Goal: Task Accomplishment & Management: Use online tool/utility

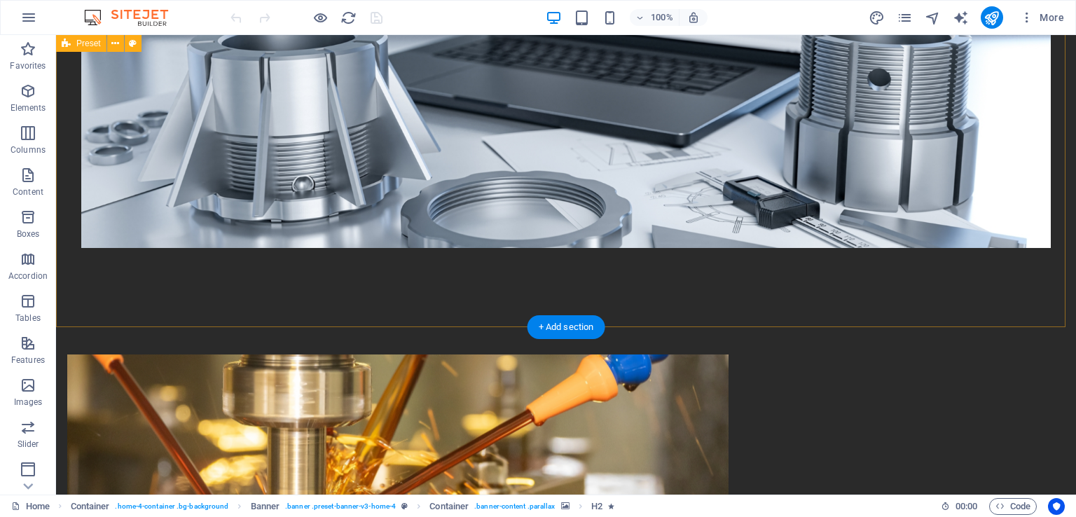
scroll to position [630, 0]
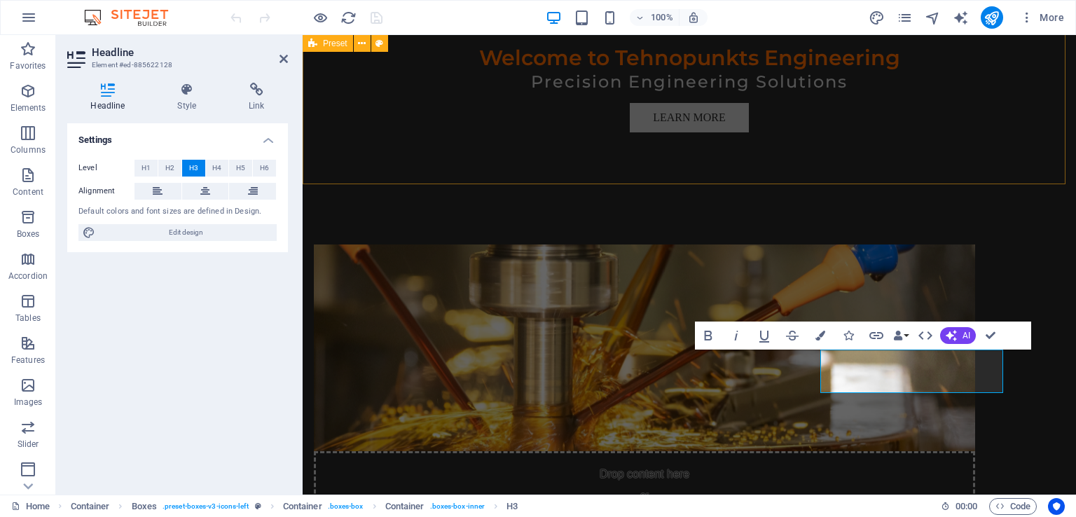
drag, startPoint x: 850, startPoint y: 374, endPoint x: 1044, endPoint y: 136, distance: 306.8
click at [1044, 188] on div "Drop content here or Add elements Paste clipboard About Tehnopunkts At Tehnopun…" at bounding box center [689, 481] width 773 height 586
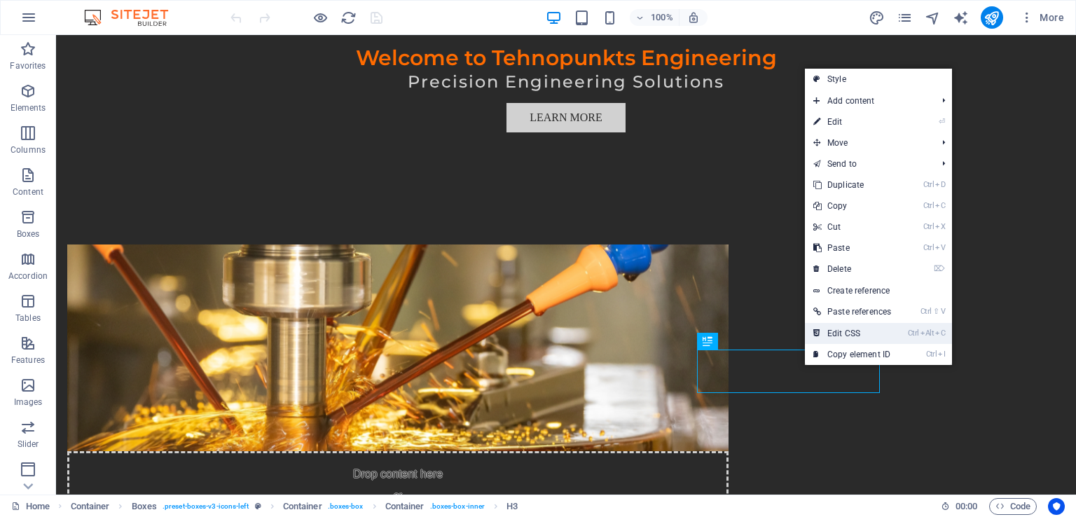
click at [866, 337] on link "Ctrl Alt C Edit CSS" at bounding box center [852, 333] width 95 height 21
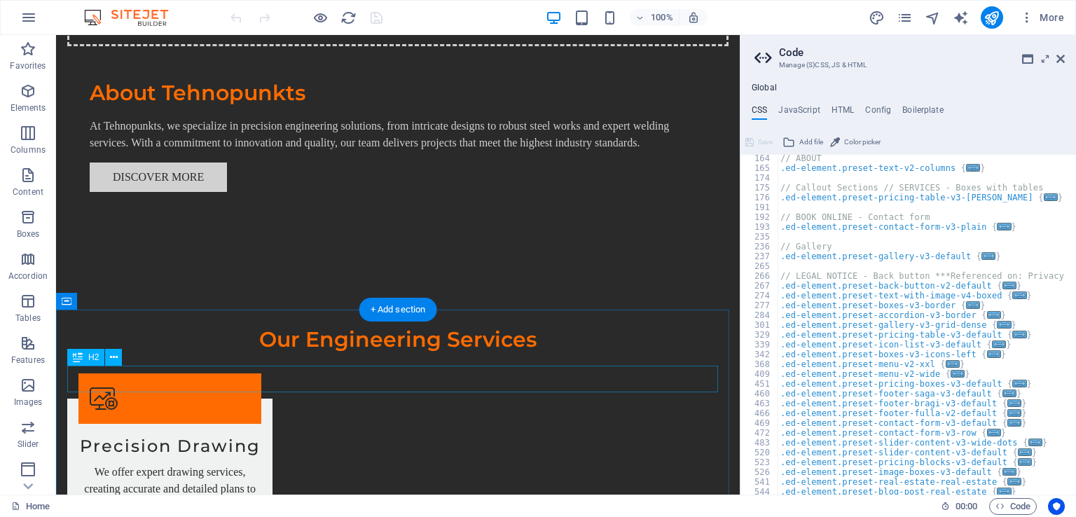
scroll to position [1191, 0]
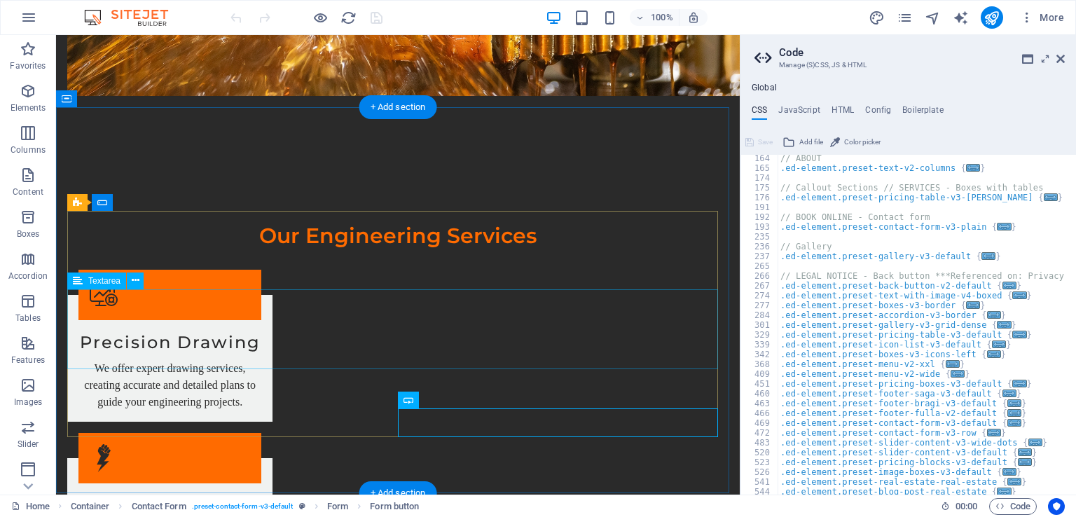
scroll to position [1261, 0]
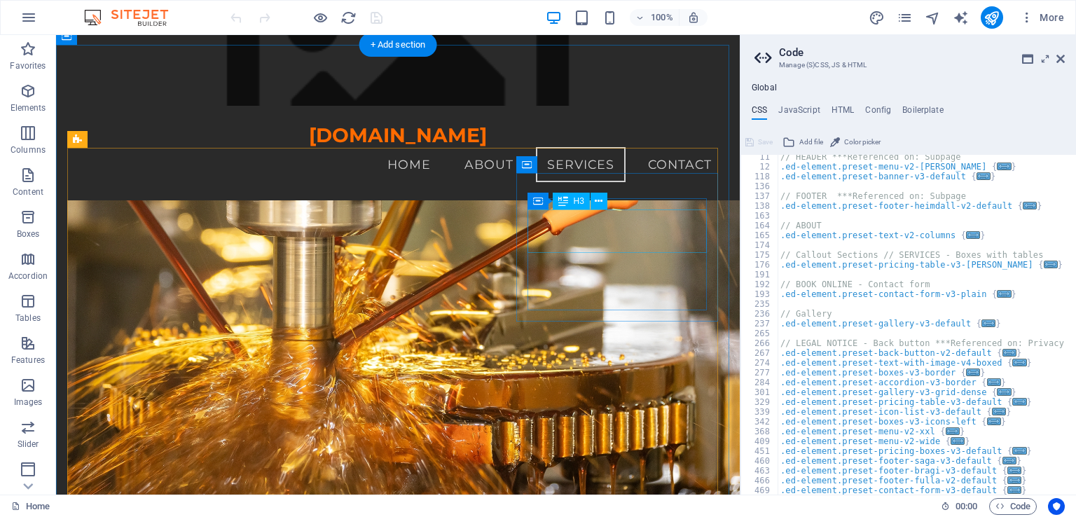
scroll to position [350, 0]
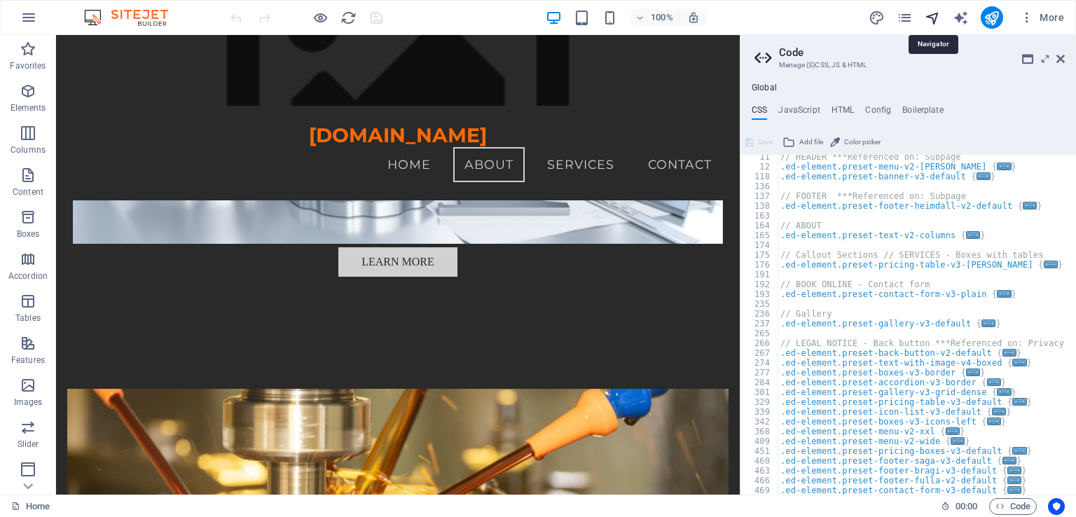
click at [938, 16] on icon "navigator" at bounding box center [933, 18] width 16 height 16
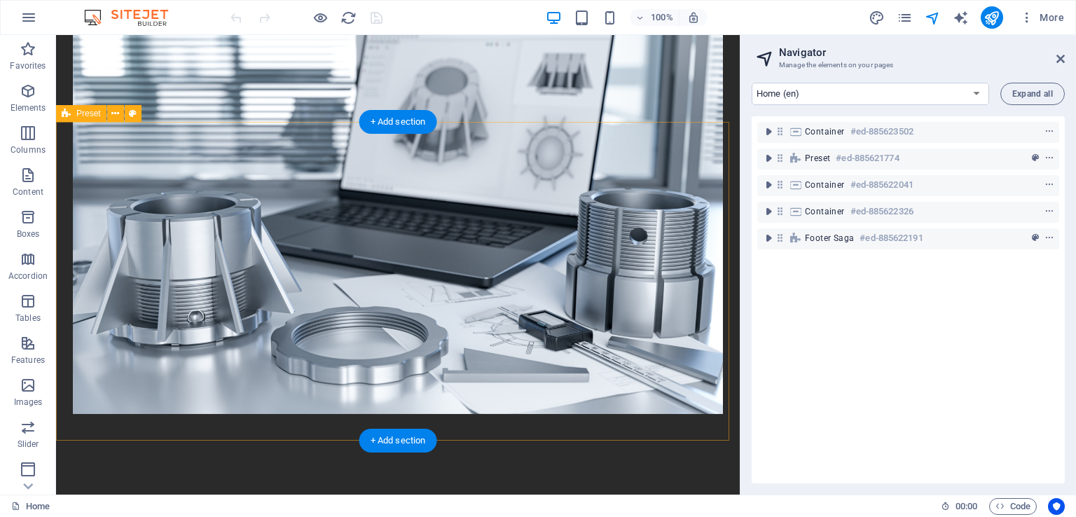
scroll to position [630, 0]
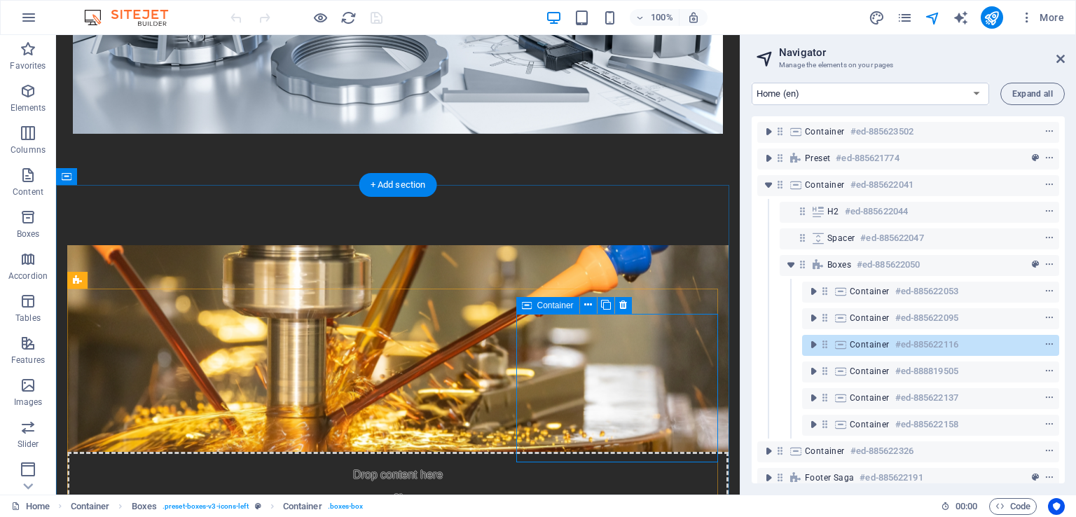
click at [888, 345] on div "Container #ed-885622116" at bounding box center [919, 344] width 139 height 17
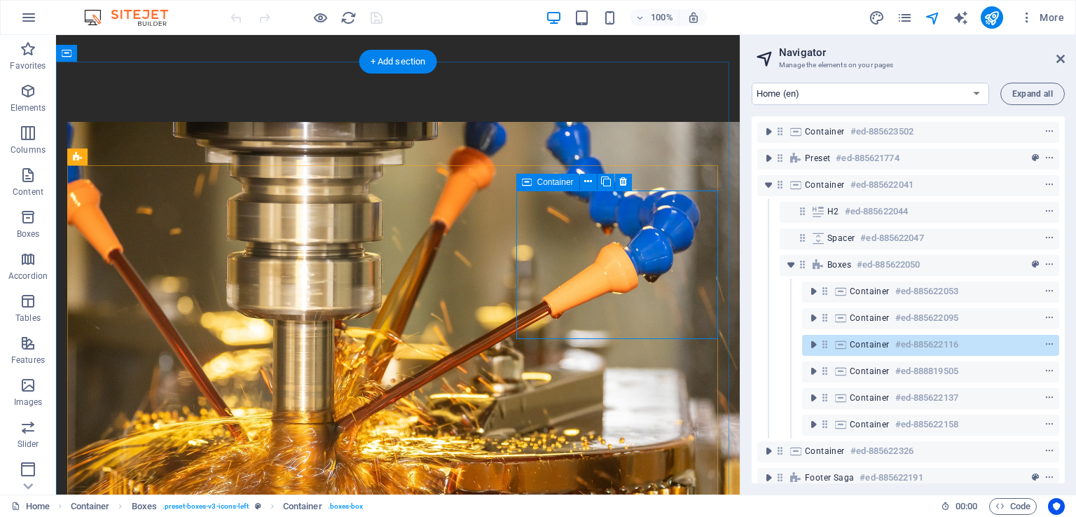
click at [888, 345] on div "Container #ed-885622116" at bounding box center [919, 344] width 139 height 17
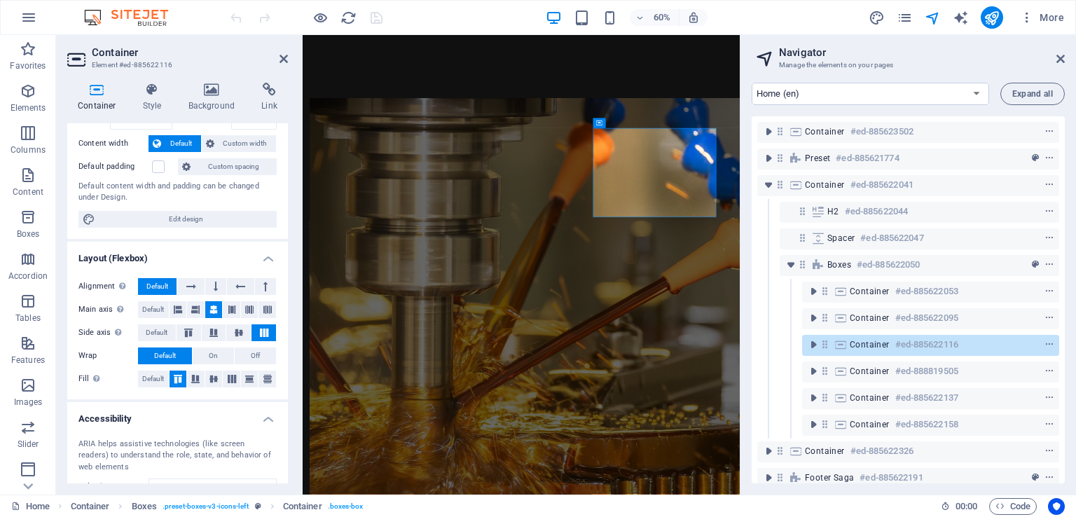
scroll to position [182, 0]
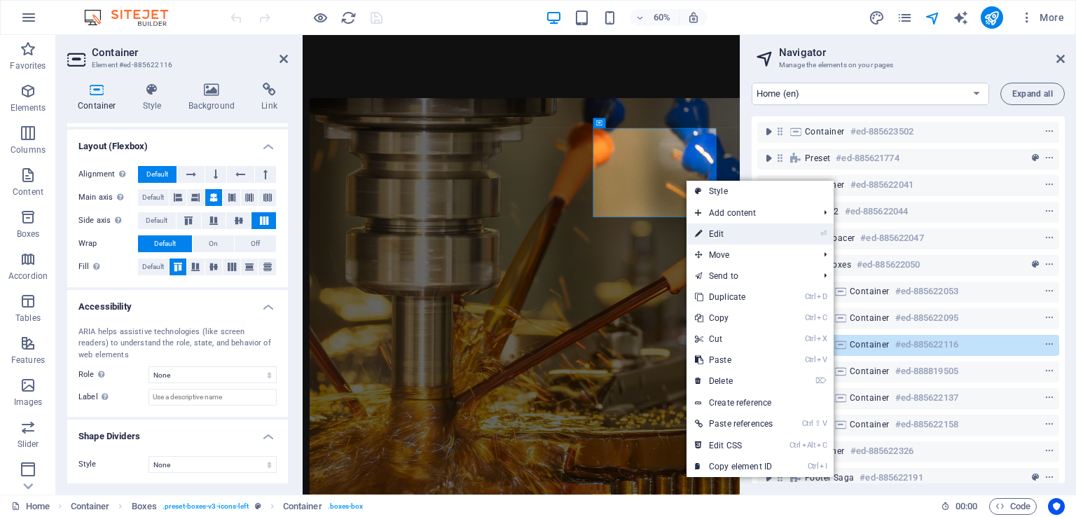
click at [708, 236] on link "⏎ Edit" at bounding box center [734, 233] width 95 height 21
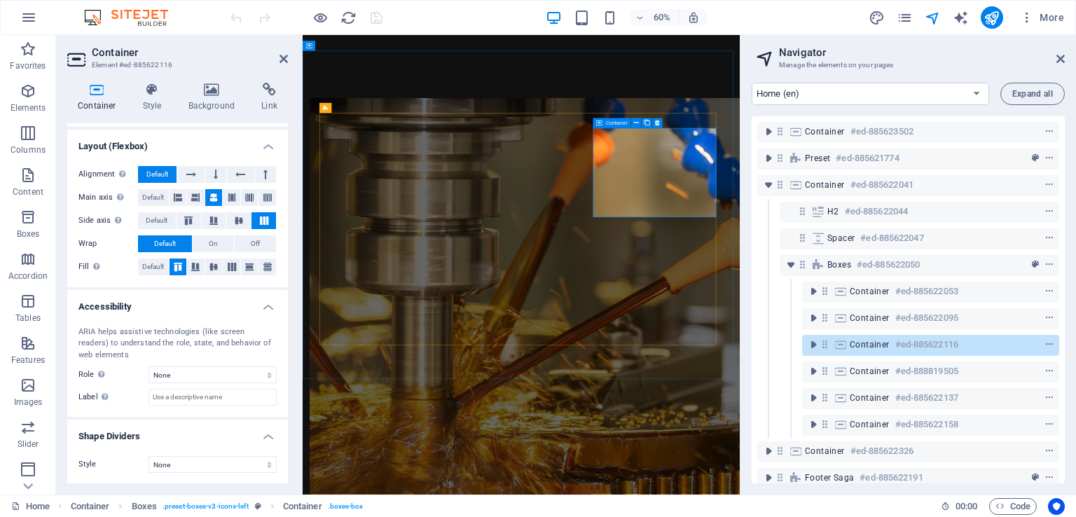
click at [928, 343] on h6 "#ed-885622116" at bounding box center [926, 344] width 63 height 17
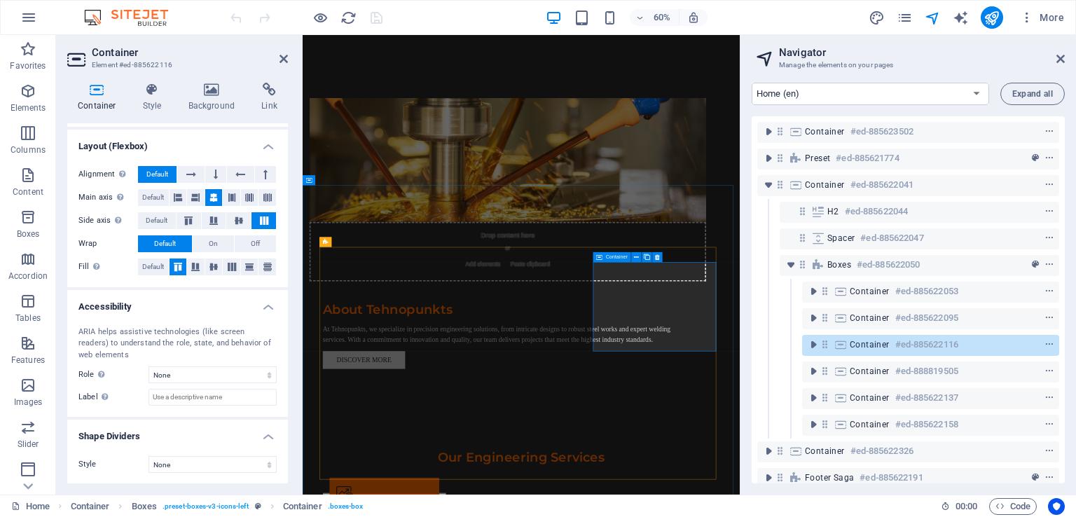
scroll to position [789, 0]
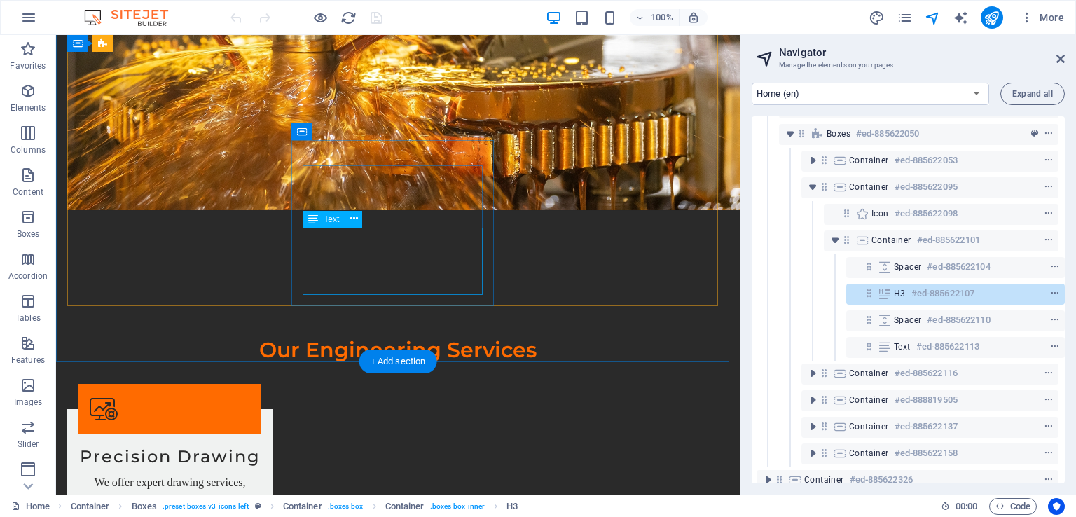
scroll to position [1350, 0]
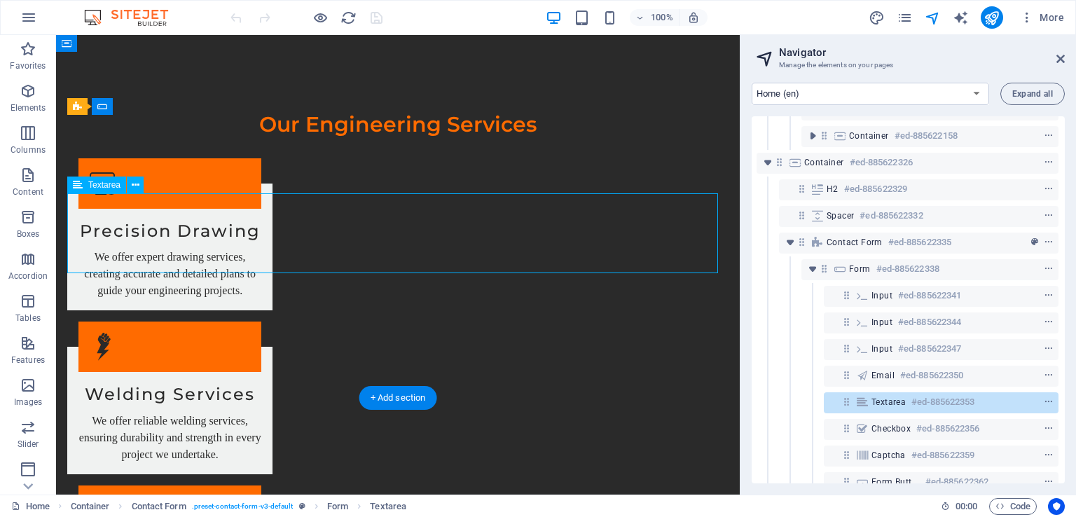
scroll to position [501, 3]
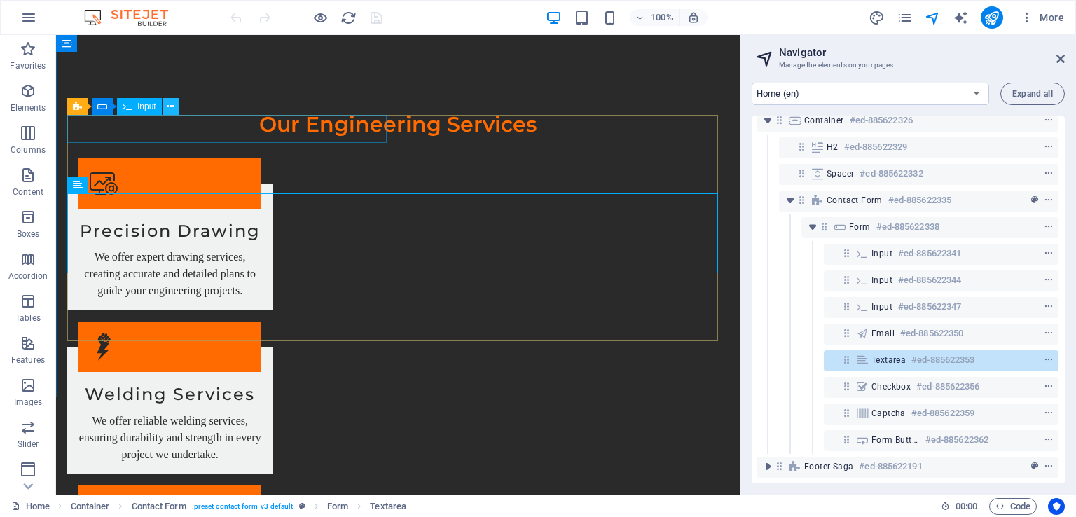
click at [171, 107] on icon at bounding box center [171, 106] width 8 height 15
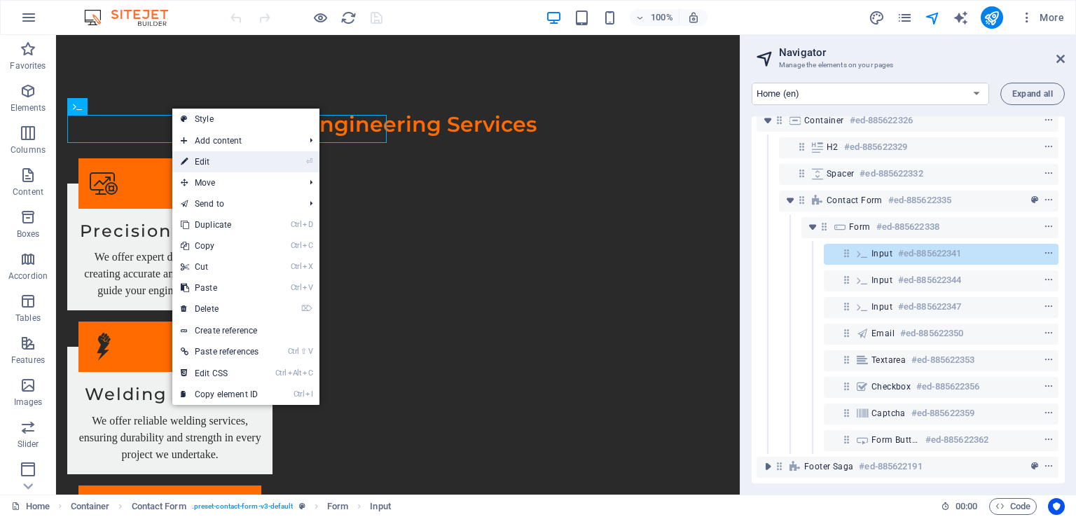
click at [200, 156] on link "⏎ Edit" at bounding box center [219, 161] width 95 height 21
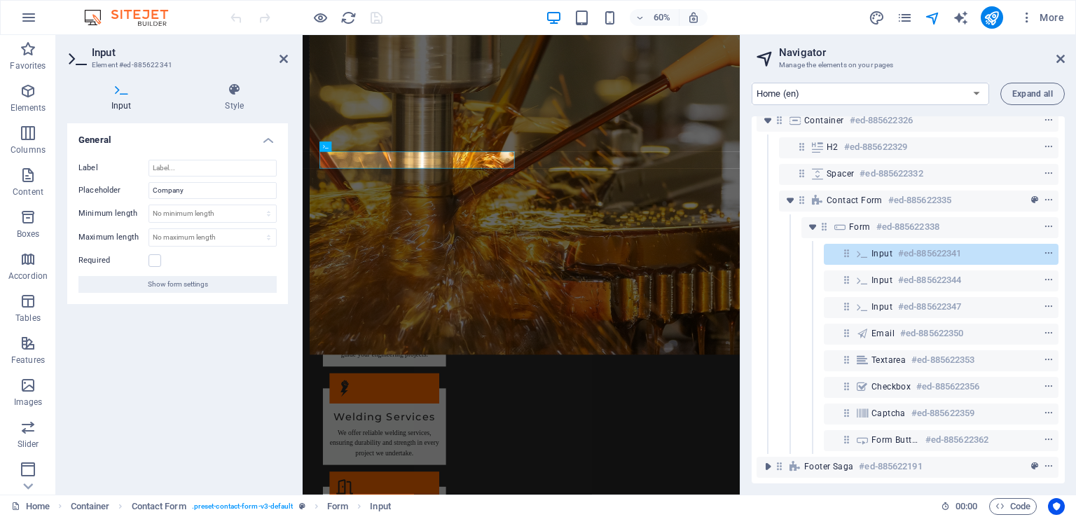
scroll to position [1495, 0]
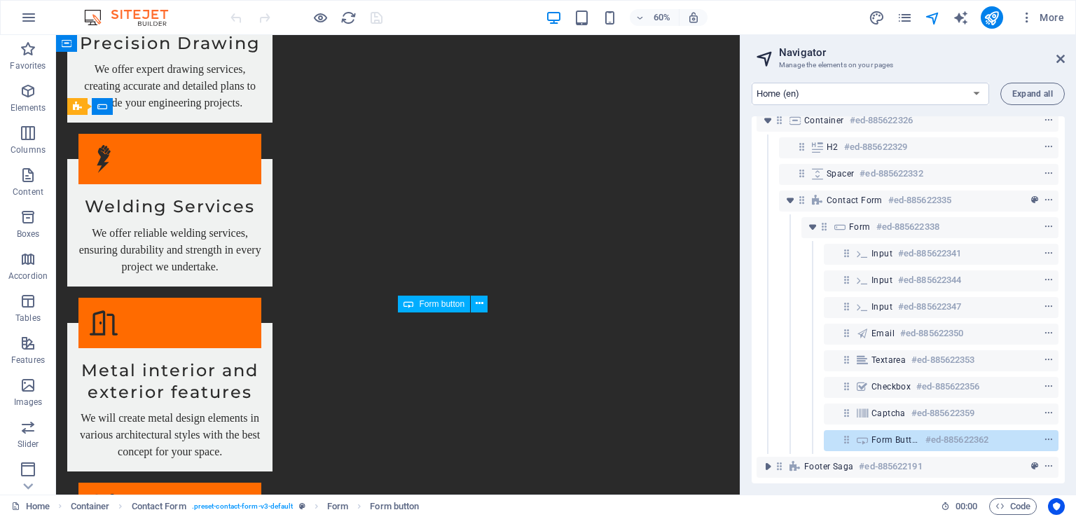
scroll to position [1350, 0]
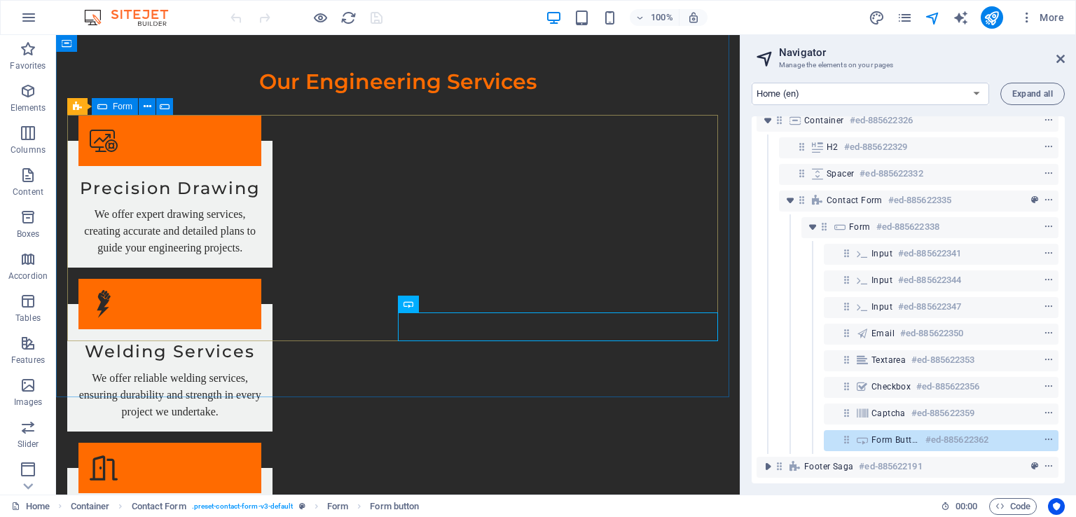
click at [102, 106] on icon at bounding box center [102, 106] width 10 height 17
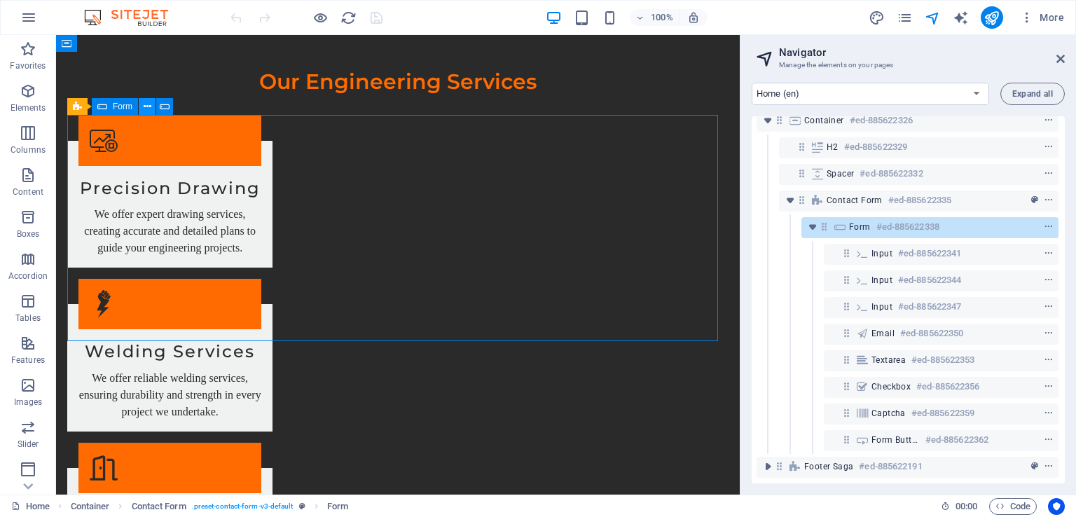
click at [149, 107] on icon at bounding box center [148, 106] width 8 height 15
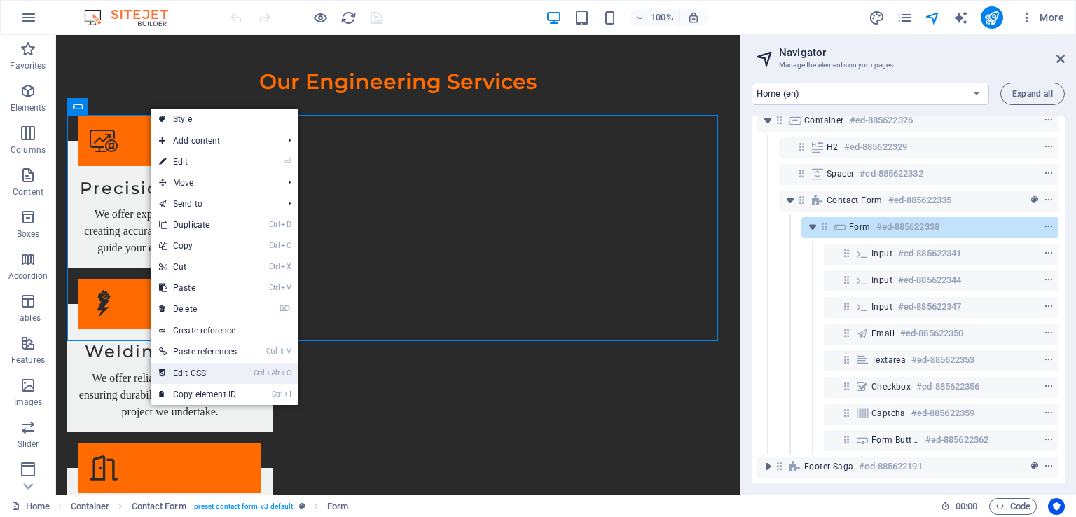
click at [202, 368] on link "Ctrl Alt C Edit CSS" at bounding box center [198, 373] width 95 height 21
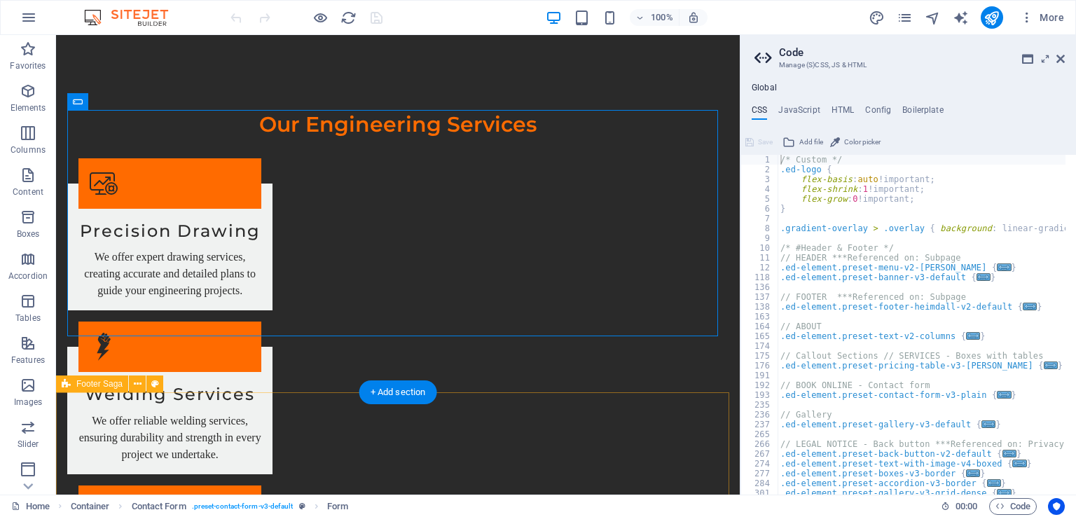
scroll to position [1558, 0]
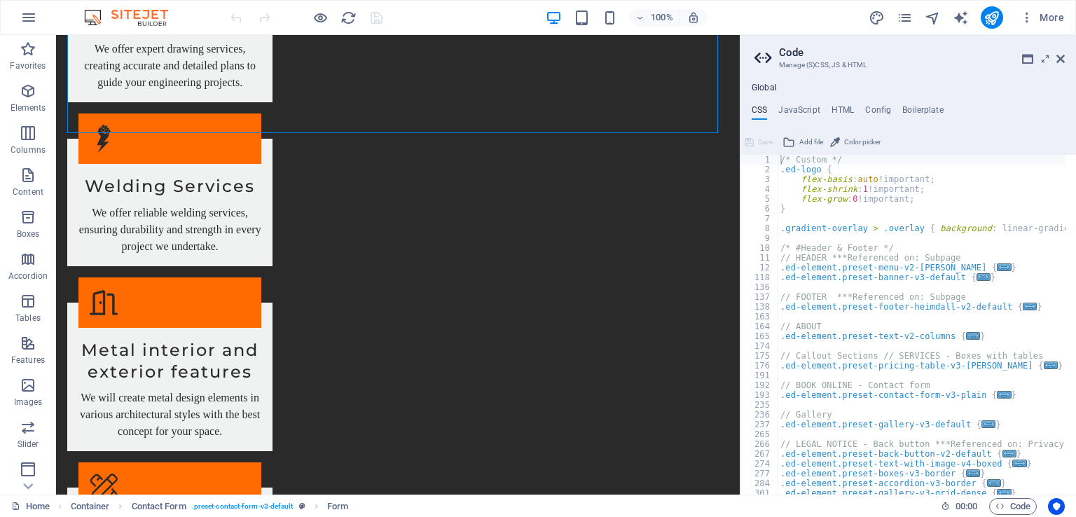
click at [418, 18] on div "100% More" at bounding box center [649, 17] width 842 height 22
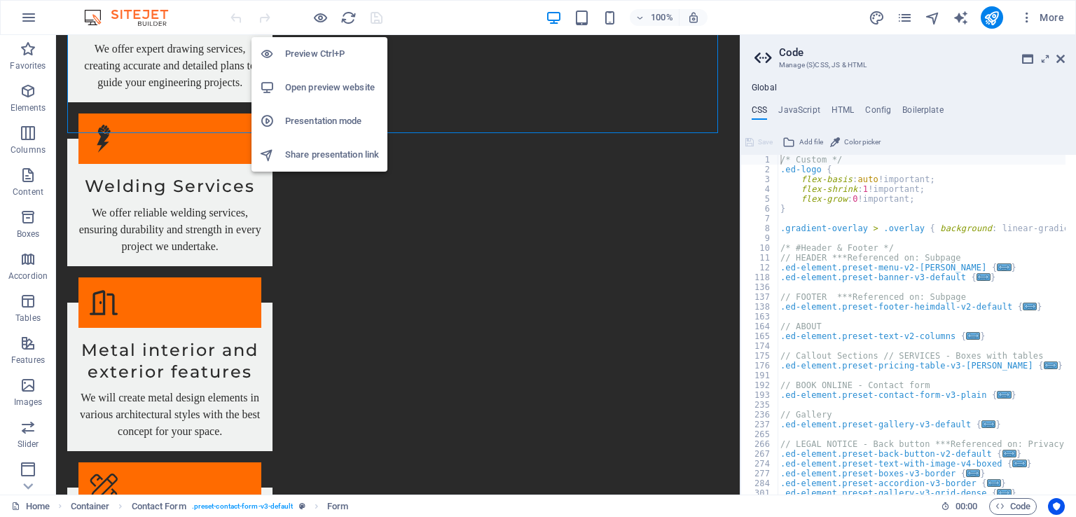
click at [314, 85] on h6 "Open preview website" at bounding box center [332, 87] width 94 height 17
